Goal: Transaction & Acquisition: Purchase product/service

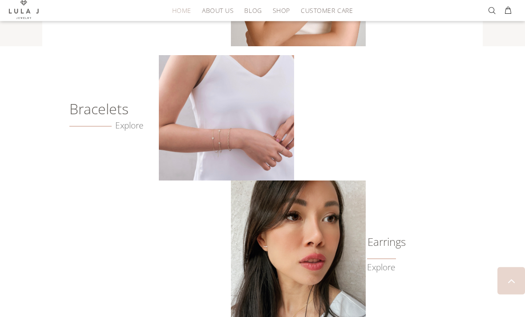
scroll to position [530, 0]
click at [103, 112] on h6 "Bracelets" at bounding box center [109, 108] width 81 height 9
click at [129, 124] on link "Explore" at bounding box center [106, 125] width 74 height 10
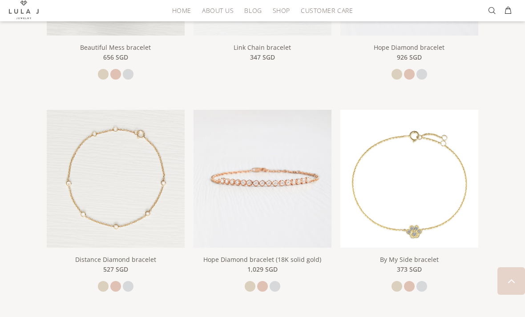
scroll to position [302, 0]
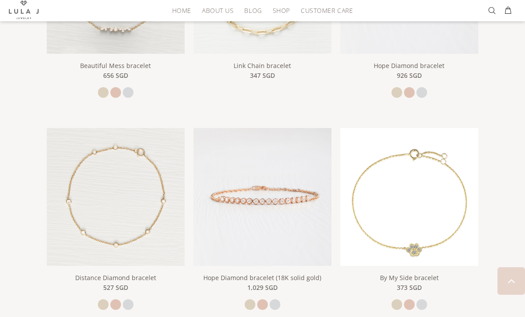
click at [211, 209] on img at bounding box center [263, 197] width 138 height 138
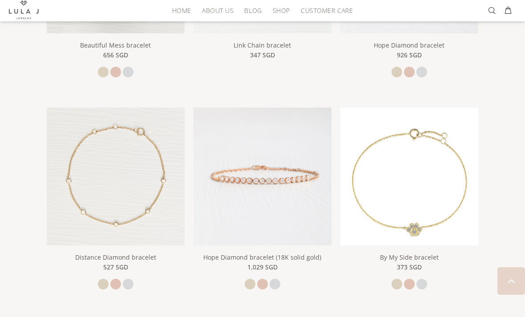
scroll to position [322, 0]
click at [62, 198] on img at bounding box center [116, 177] width 138 height 138
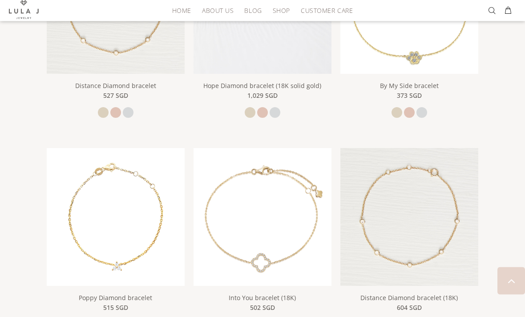
scroll to position [494, 0]
click at [466, 202] on img at bounding box center [409, 217] width 138 height 138
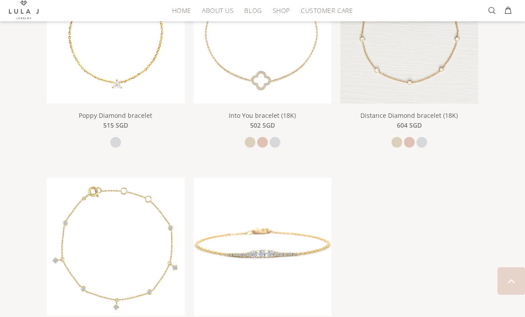
scroll to position [677, 0]
click at [308, 221] on img at bounding box center [263, 246] width 138 height 138
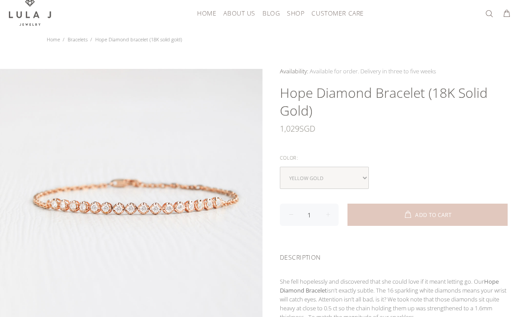
scroll to position [16, 0]
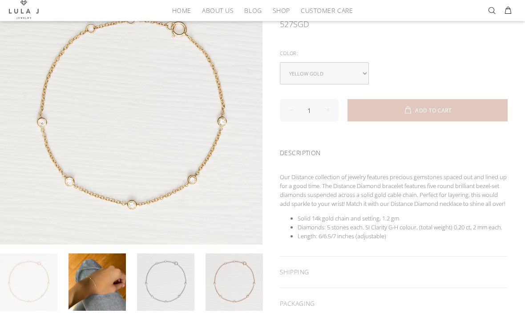
scroll to position [111, 0]
click at [98, 267] on link at bounding box center [97, 282] width 57 height 57
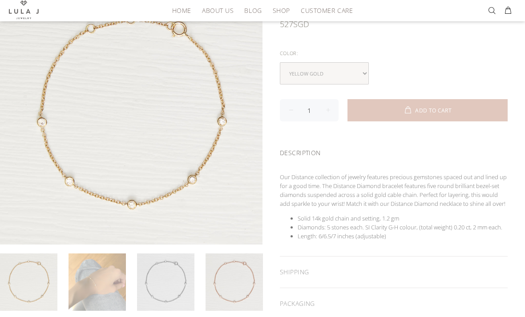
click at [105, 262] on link at bounding box center [97, 282] width 57 height 57
click at [102, 279] on link at bounding box center [97, 282] width 57 height 57
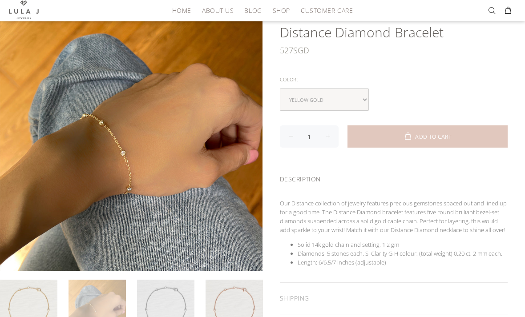
scroll to position [85, 0]
click at [104, 304] on link at bounding box center [97, 308] width 57 height 57
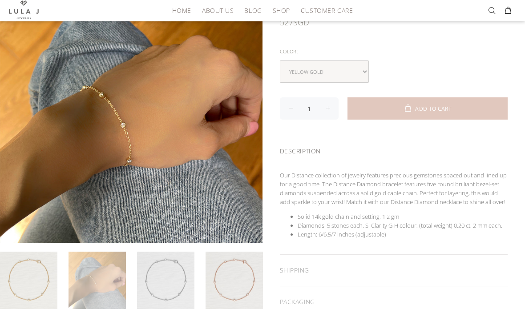
scroll to position [113, 0]
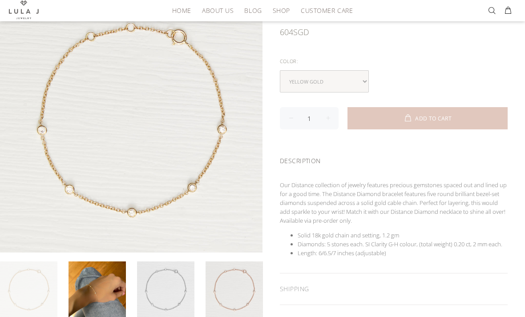
scroll to position [103, 0]
click at [110, 292] on link at bounding box center [97, 290] width 57 height 57
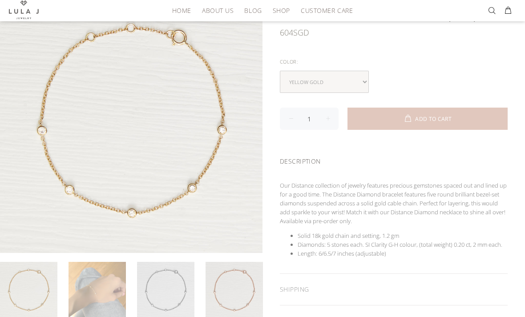
click at [163, 298] on link at bounding box center [165, 290] width 57 height 57
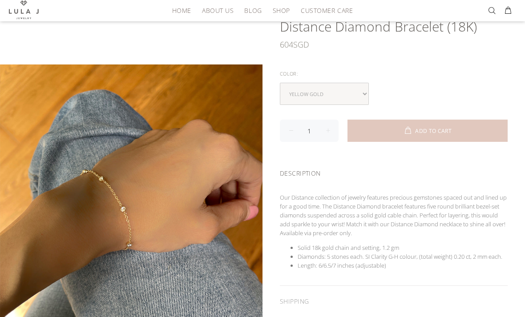
scroll to position [91, 0]
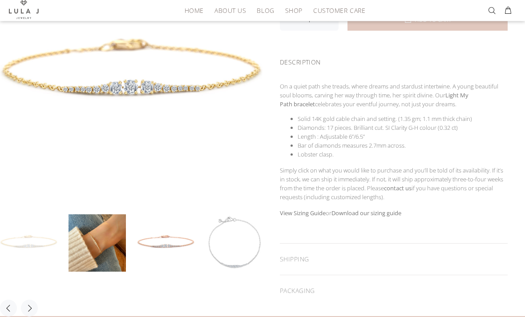
scroll to position [150, 0]
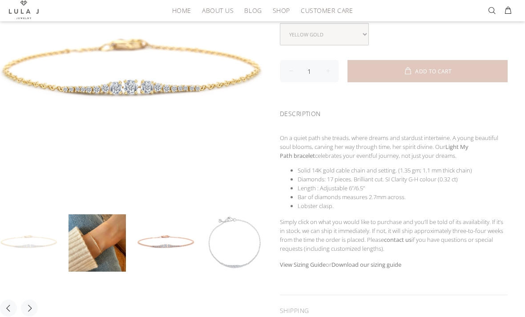
click at [99, 253] on link at bounding box center [97, 242] width 57 height 57
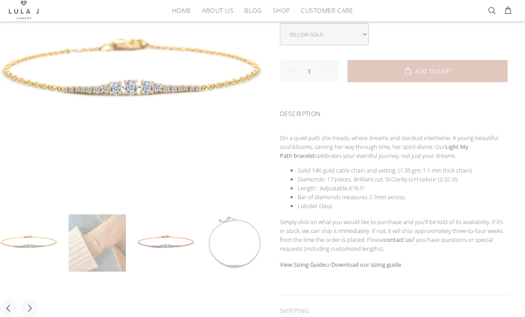
click at [82, 249] on link at bounding box center [97, 242] width 57 height 57
